Goal: Information Seeking & Learning: Compare options

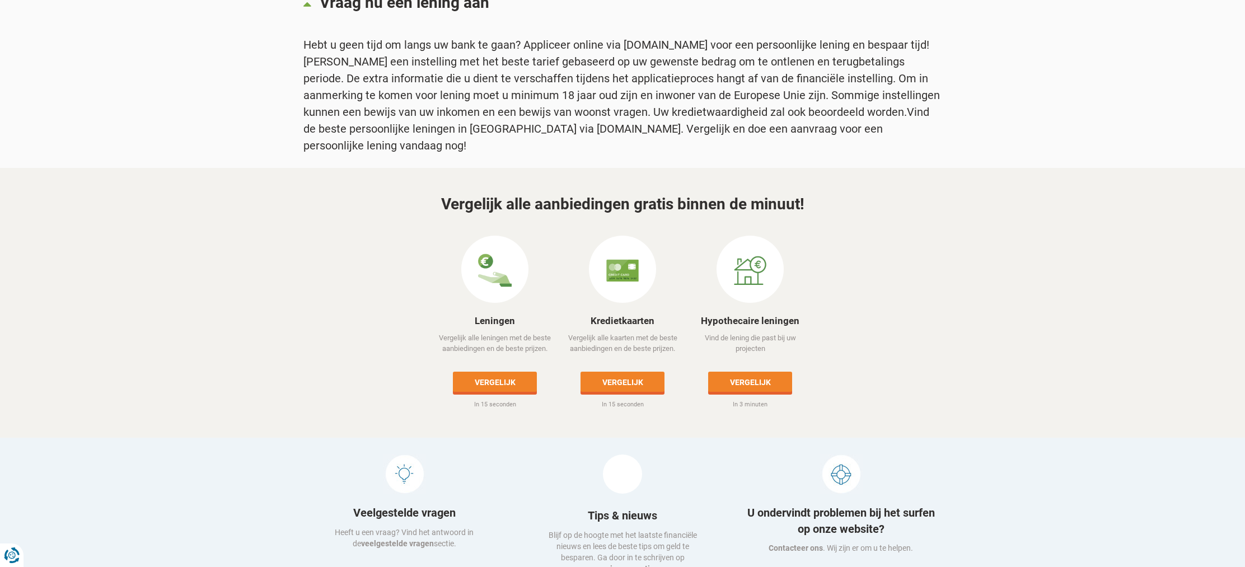
scroll to position [1028, 0]
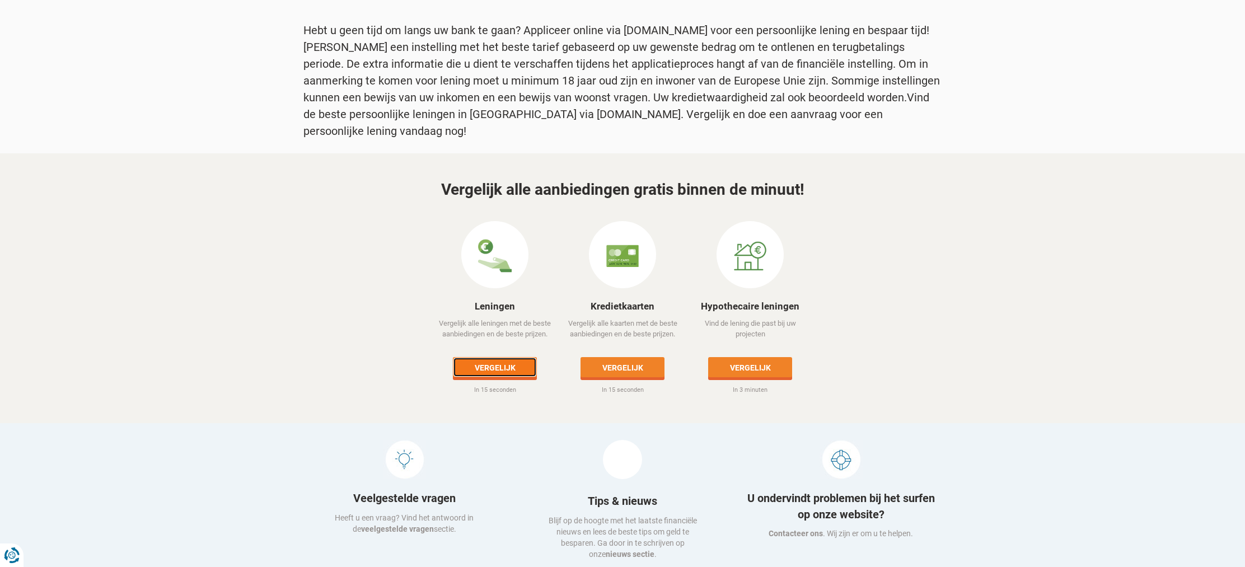
click at [491, 357] on link "Vergelijk" at bounding box center [495, 367] width 84 height 20
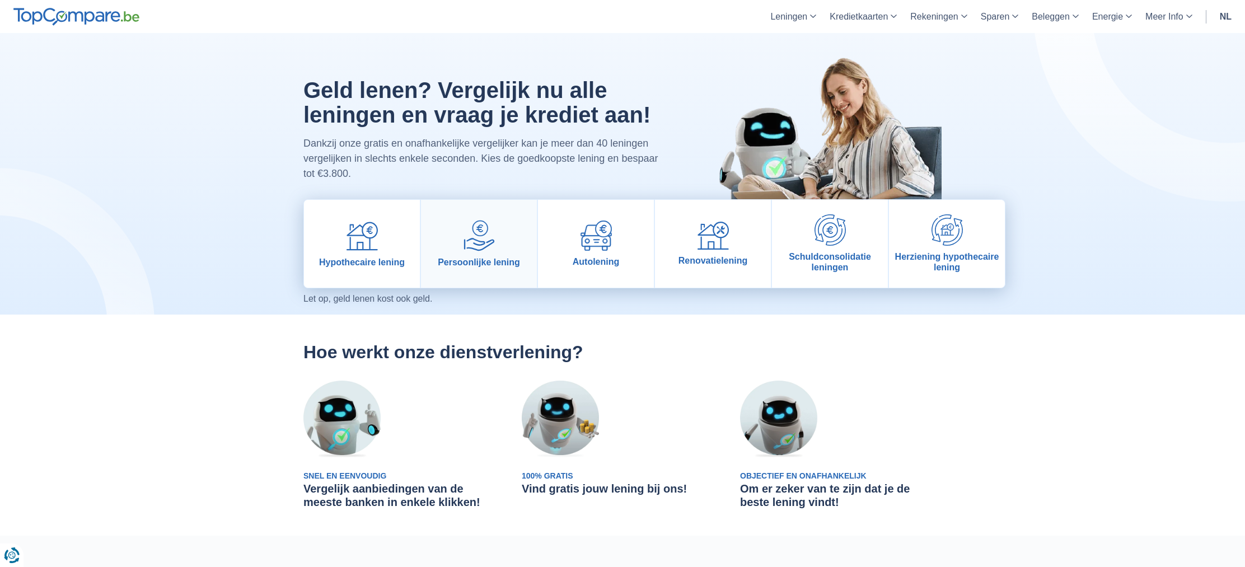
click at [489, 234] on img at bounding box center [478, 235] width 31 height 31
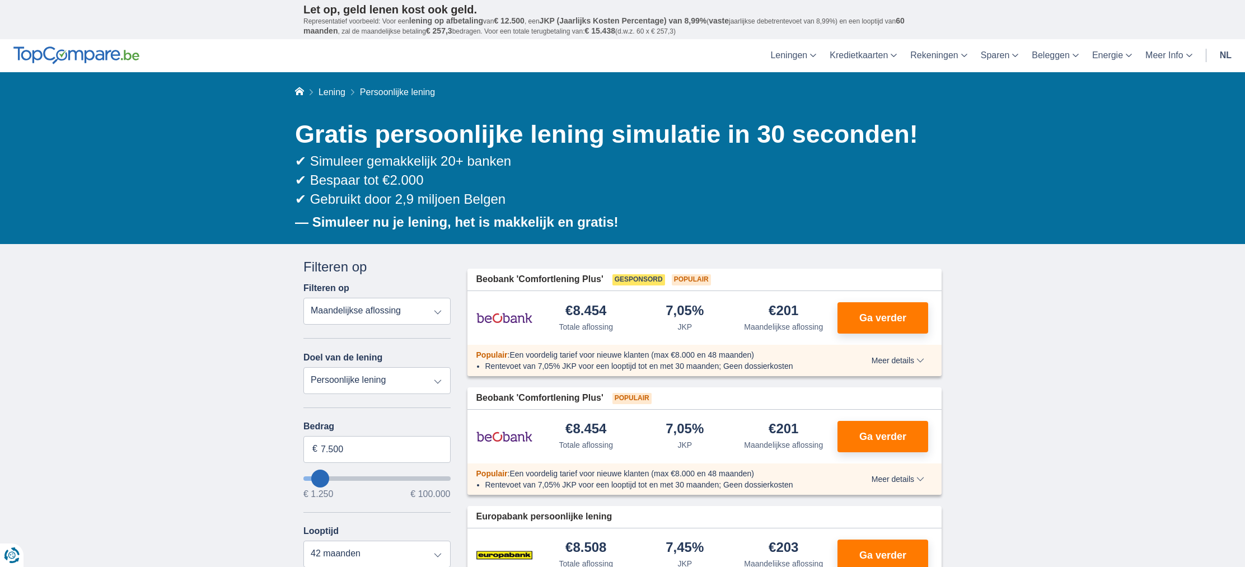
click at [400, 313] on select "Totale aflossing JKP Maandelijkse aflossing" at bounding box center [376, 311] width 147 height 27
click at [303, 298] on select "Totale aflossing JKP Maandelijkse aflossing" at bounding box center [376, 311] width 147 height 27
click at [403, 383] on select "Persoonlijke lening Auto Moto / fiets Mobilhome / caravan Renovatie Energie Sch…" at bounding box center [376, 380] width 147 height 27
select select "caravan"
click at [303, 367] on select "Persoonlijke lening Auto Moto / fiets Mobilhome / caravan Renovatie Energie Sch…" at bounding box center [376, 380] width 147 height 27
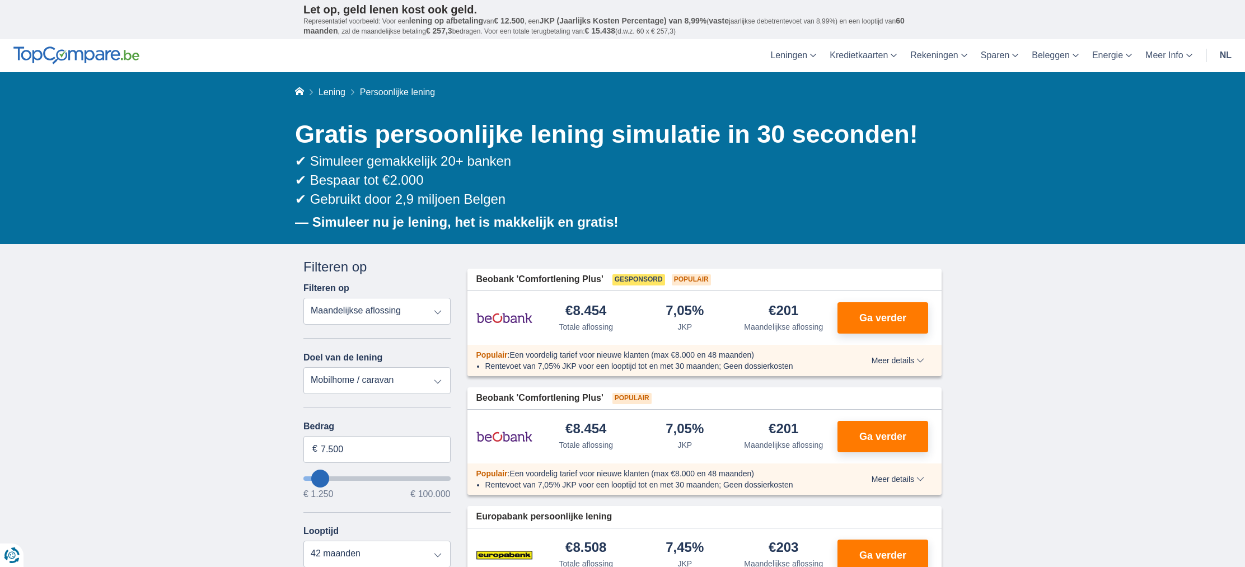
type input "15.000"
type input "15250"
select select "60"
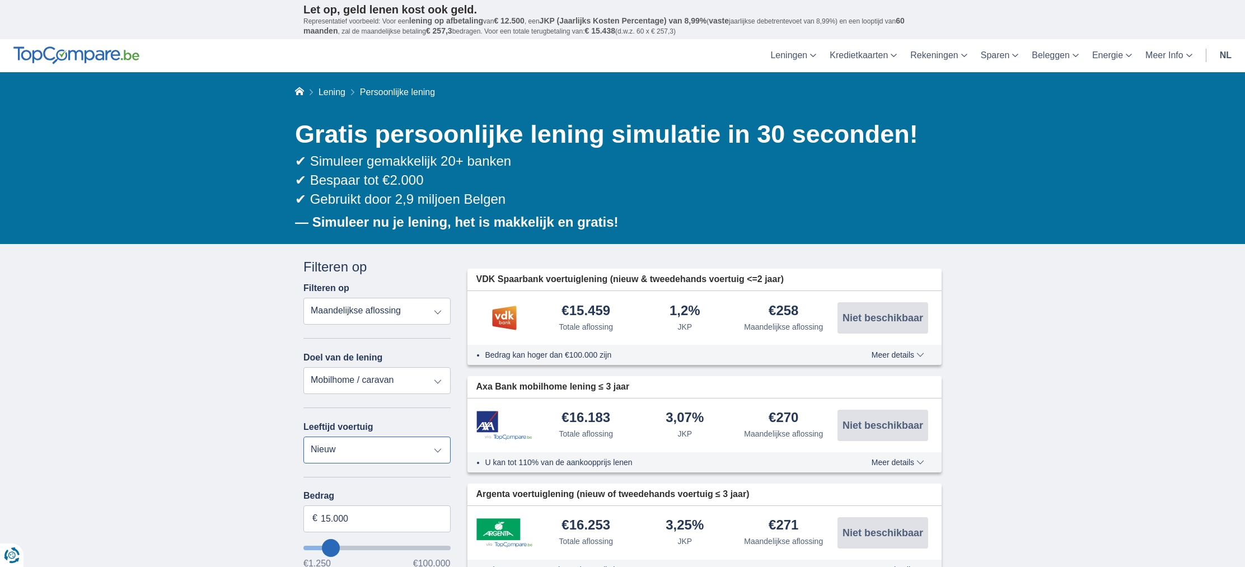
click at [354, 450] on select "Nieuw 0-1 jaar 1-2 jaar 2-3 jaar 3-4 jaar 4-5 jaar 5+ jaar" at bounding box center [376, 450] width 147 height 27
select select "5+"
click at [303, 437] on select "Nieuw 0-1 jaar 1-2 jaar 2-3 jaar 3-4 jaar 4-5 jaar 5+ jaar" at bounding box center [376, 450] width 147 height 27
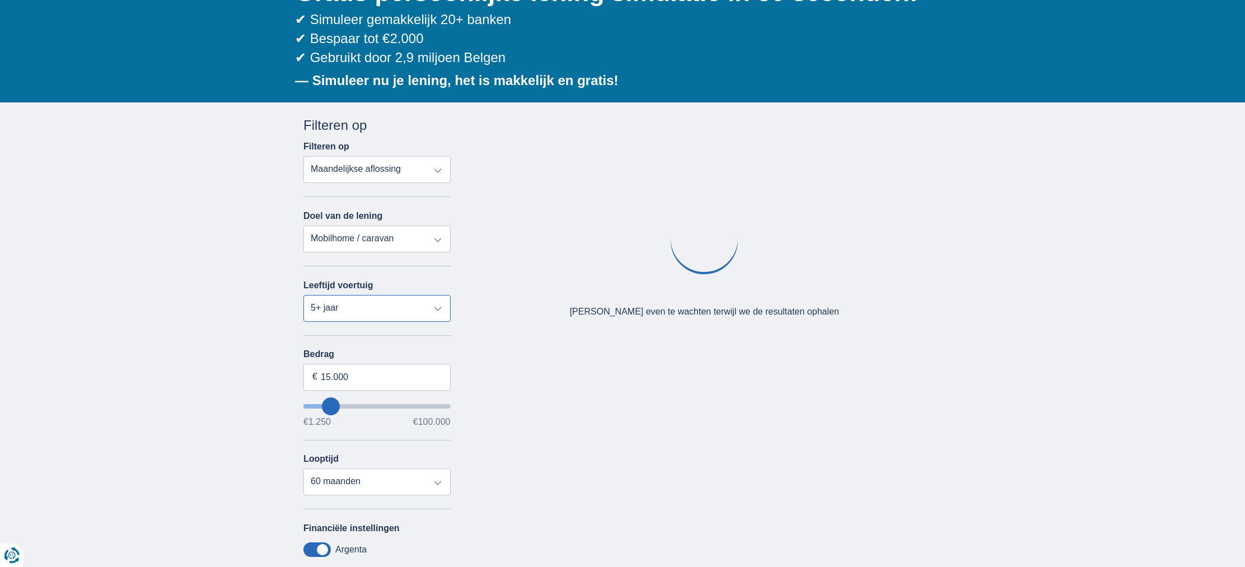
scroll to position [158, 0]
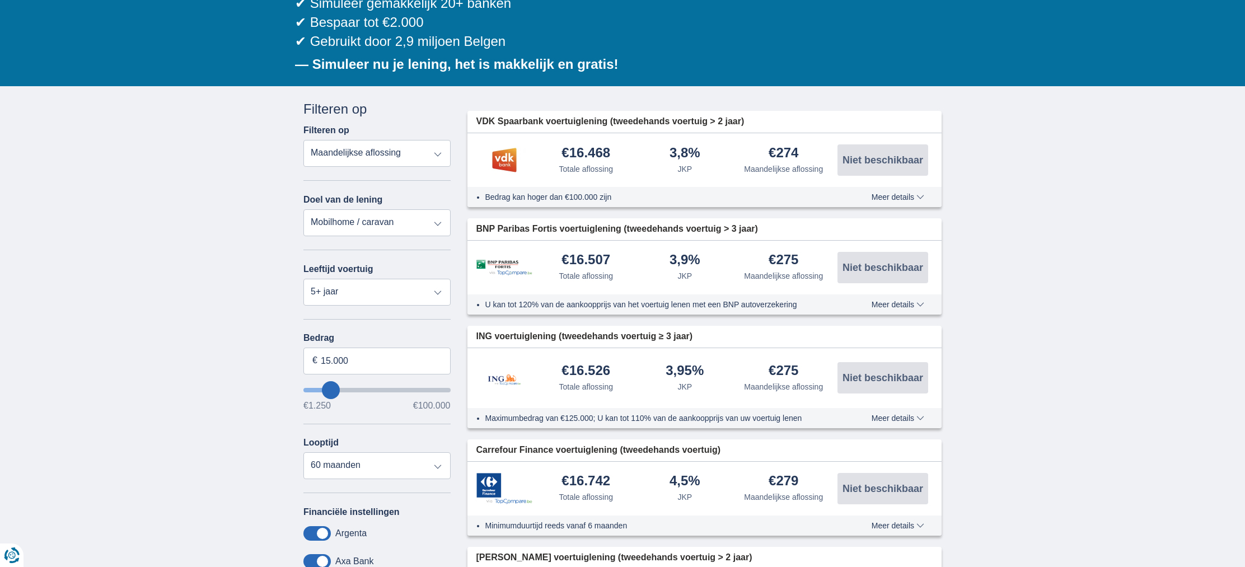
type input "14.250"
type input "14250"
type input "15.250"
type input "15250"
select select "84"
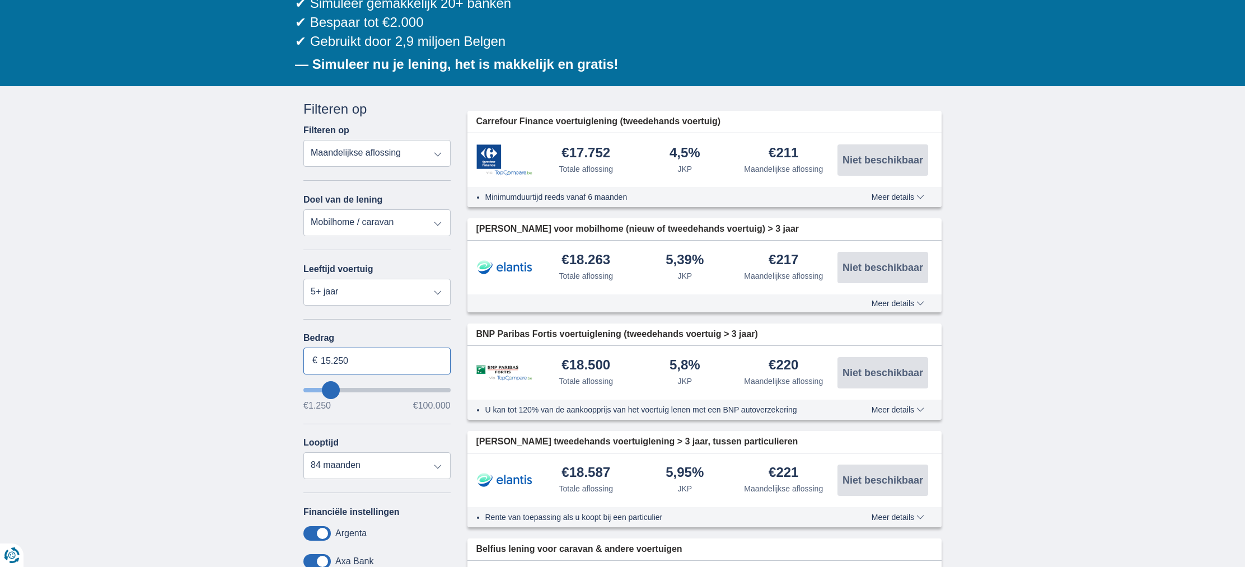
click at [355, 360] on input "15.250" at bounding box center [376, 361] width 147 height 27
drag, startPoint x: 305, startPoint y: 357, endPoint x: 297, endPoint y: 357, distance: 7.9
click at [297, 357] on div "Annuleren Filters Filteren op Filteren op Totale aflossing JKP Maandelijkse afl…" at bounding box center [377, 401] width 164 height 602
type input "30.000"
type input "30250"
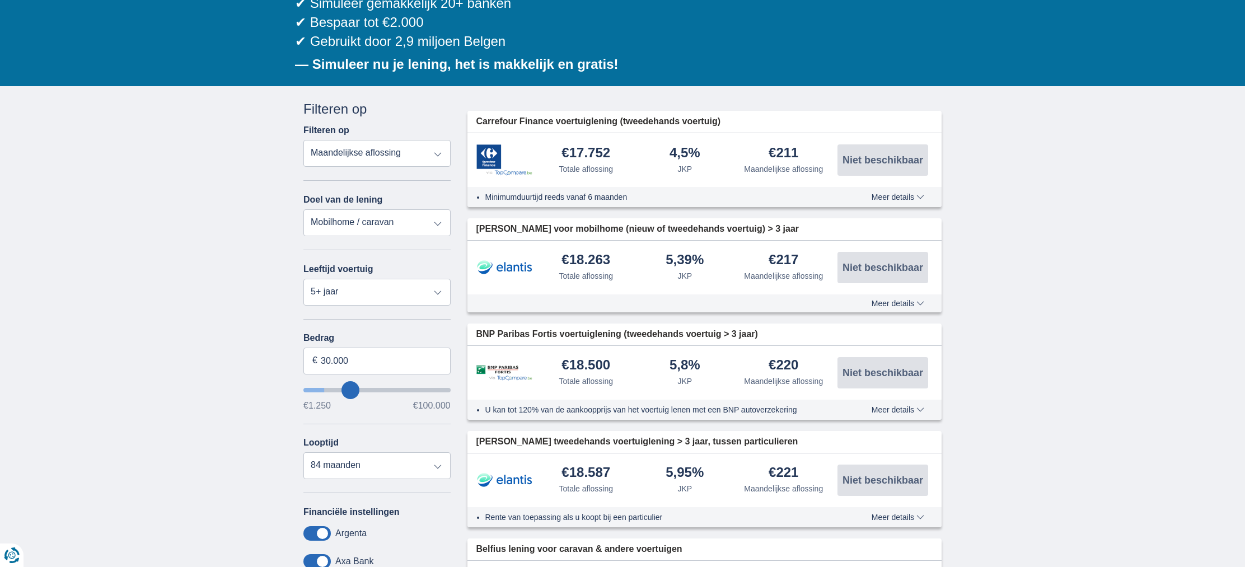
click at [225, 357] on div "× widget.non-eligible-application.title widget.non-eligible-application.text no…" at bounding box center [622, 537] width 1245 height 902
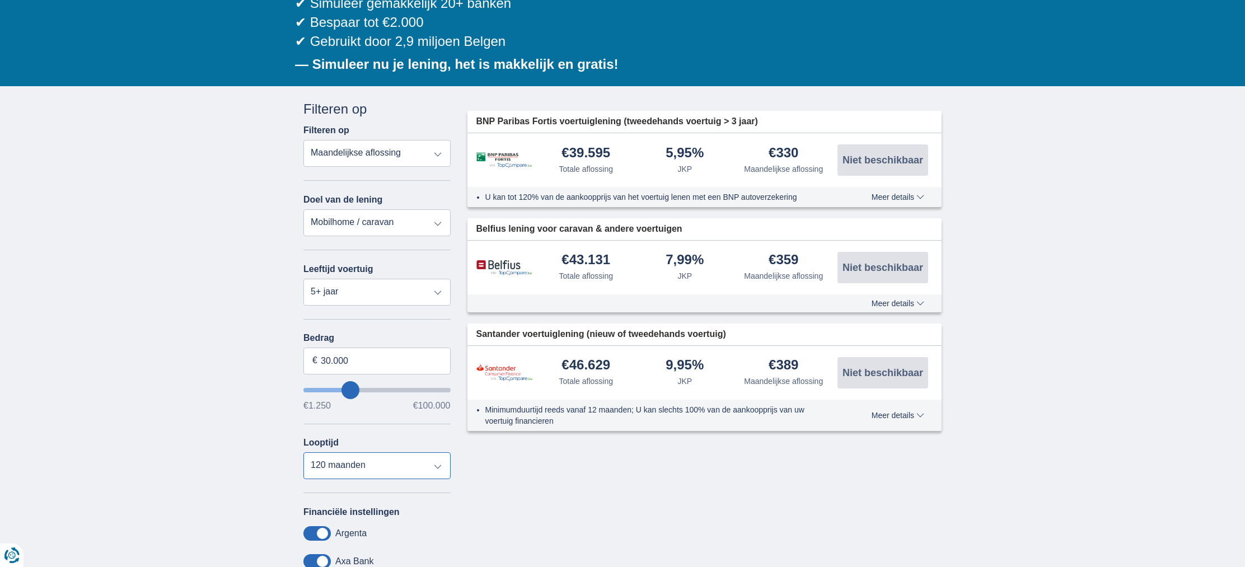
click at [394, 465] on select "12 maanden 18 maanden 24 maanden 30 maanden 36 maanden 42 maanden 48 maanden 60…" at bounding box center [376, 465] width 147 height 27
select select "72"
click at [303, 455] on select "12 maanden 18 maanden 24 maanden 30 maanden 36 maanden 42 maanden 48 maanden 60…" at bounding box center [376, 465] width 147 height 27
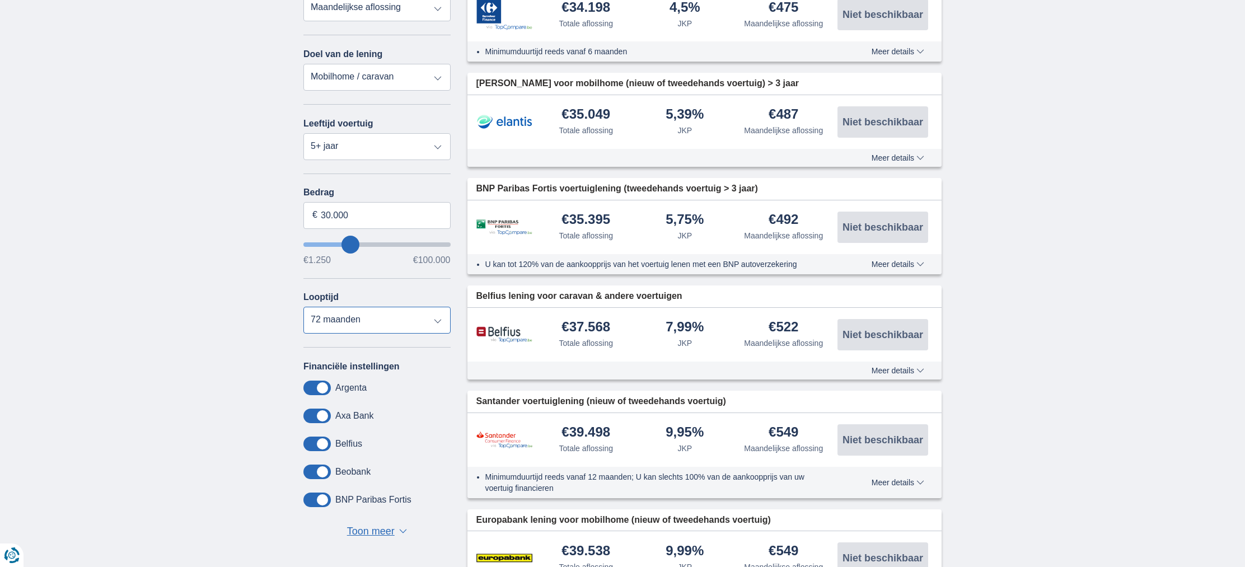
scroll to position [0, 0]
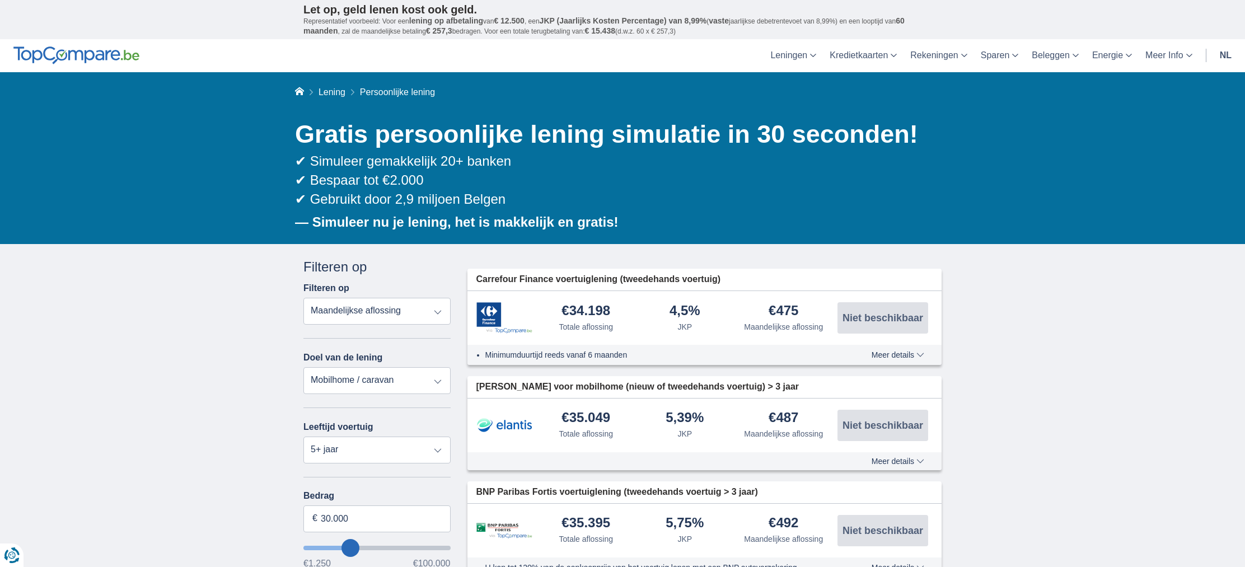
click at [898, 357] on span "Meer details" at bounding box center [898, 355] width 53 height 8
